Goal: Submit feedback/report problem

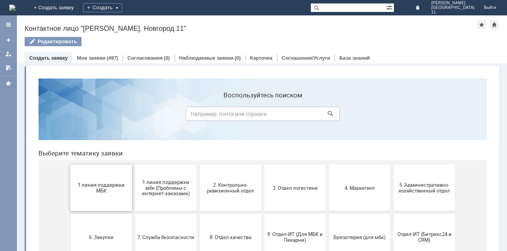
click at [105, 183] on span "1 линия поддержки МБК" at bounding box center [101, 188] width 57 height 12
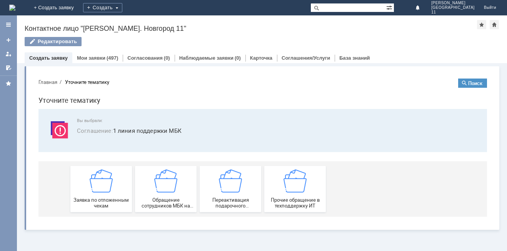
click at [105, 183] on img at bounding box center [101, 180] width 23 height 23
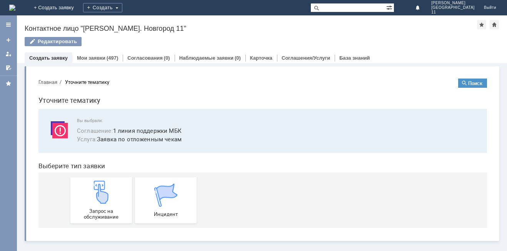
click at [105, 183] on img at bounding box center [101, 191] width 23 height 23
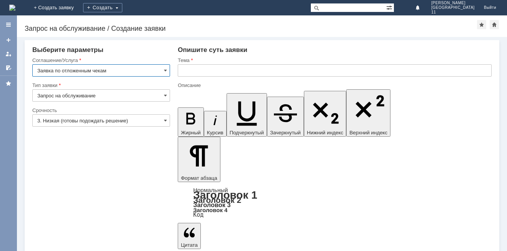
click at [200, 67] on input "text" at bounding box center [335, 70] width 314 height 12
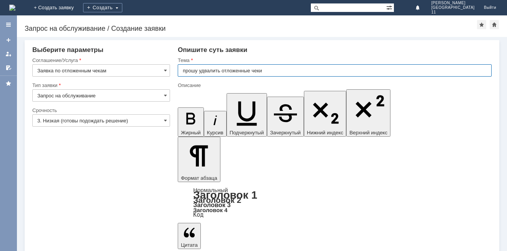
click at [206, 71] on input "прошу удвалить отложенные чеки" at bounding box center [335, 70] width 314 height 12
type input "прошу удалить отложенные чеки"
click at [264, 67] on input "прошу удалить отложенные чеки" at bounding box center [335, 70] width 314 height 12
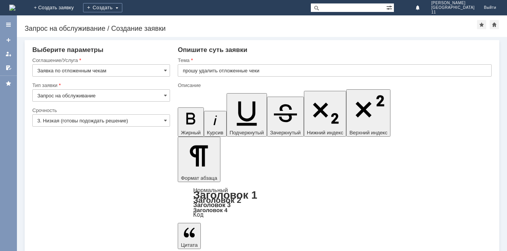
scroll to position [175, 1]
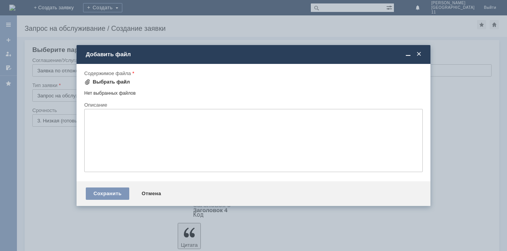
click at [117, 83] on div "Выбрать файл" at bounding box center [111, 82] width 37 height 6
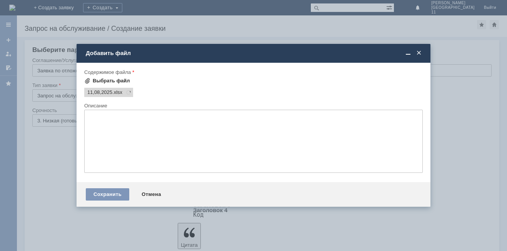
scroll to position [0, 0]
click at [107, 189] on div "Сохранить" at bounding box center [107, 194] width 43 height 12
